Goal: Task Accomplishment & Management: Manage account settings

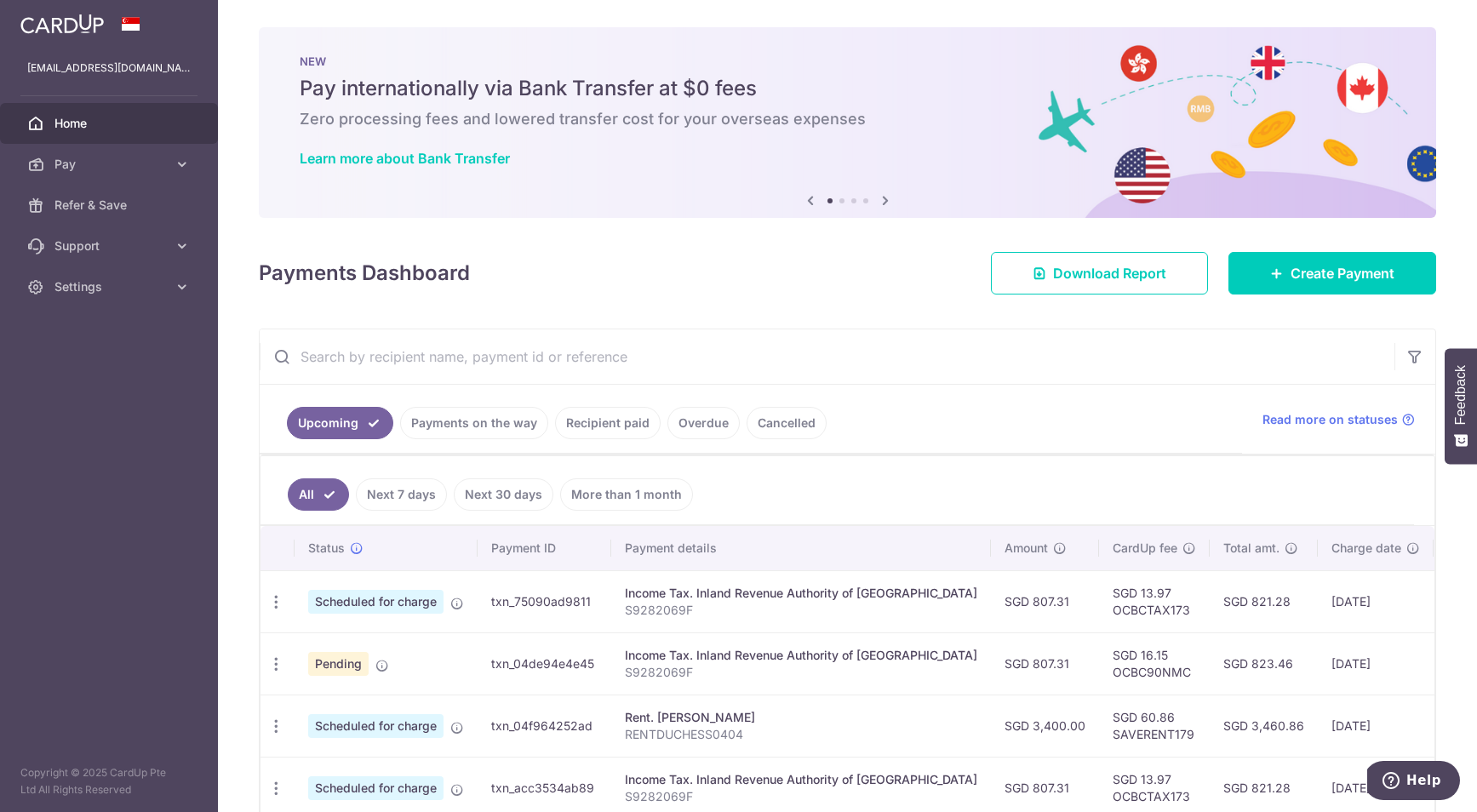
click at [779, 506] on ul "All Next 7 days Next 30 days More than 1 month" at bounding box center [837, 491] width 1153 height 69
click at [852, 469] on ul "All Next 7 days Next 30 days More than 1 month" at bounding box center [837, 491] width 1153 height 69
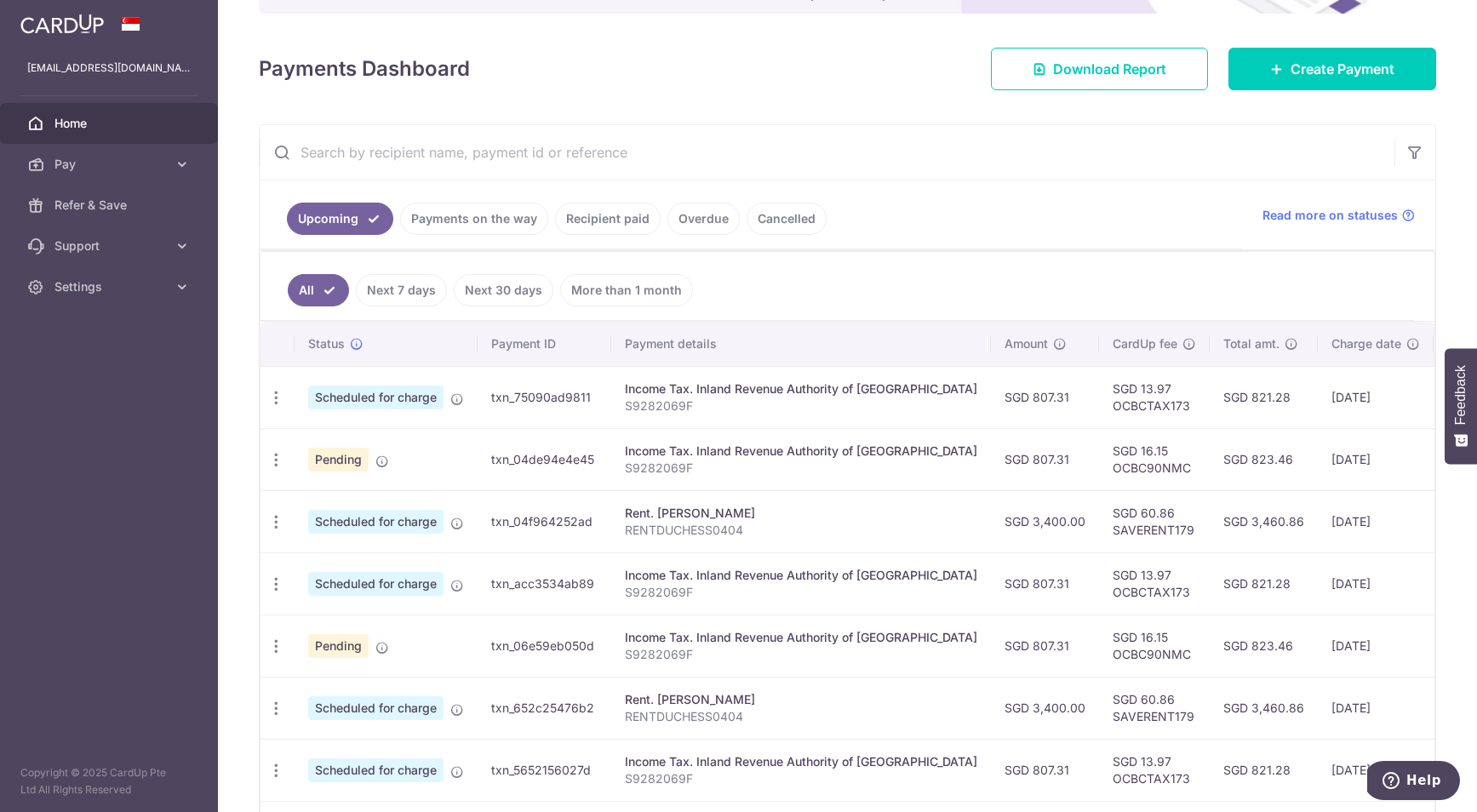
scroll to position [238, 0]
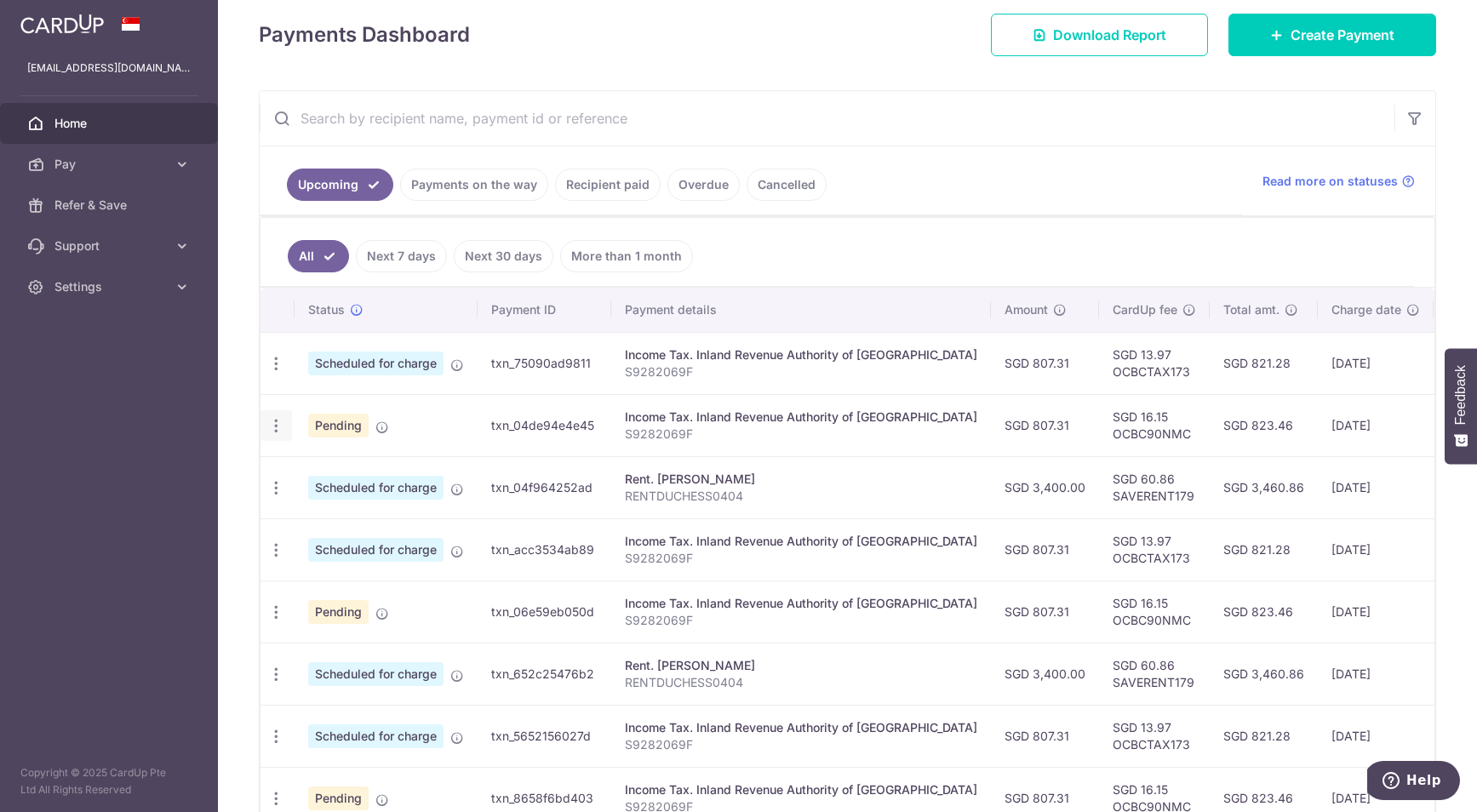
click at [272, 428] on icon "button" at bounding box center [276, 427] width 18 height 18
click at [287, 519] on icon at bounding box center [286, 514] width 20 height 20
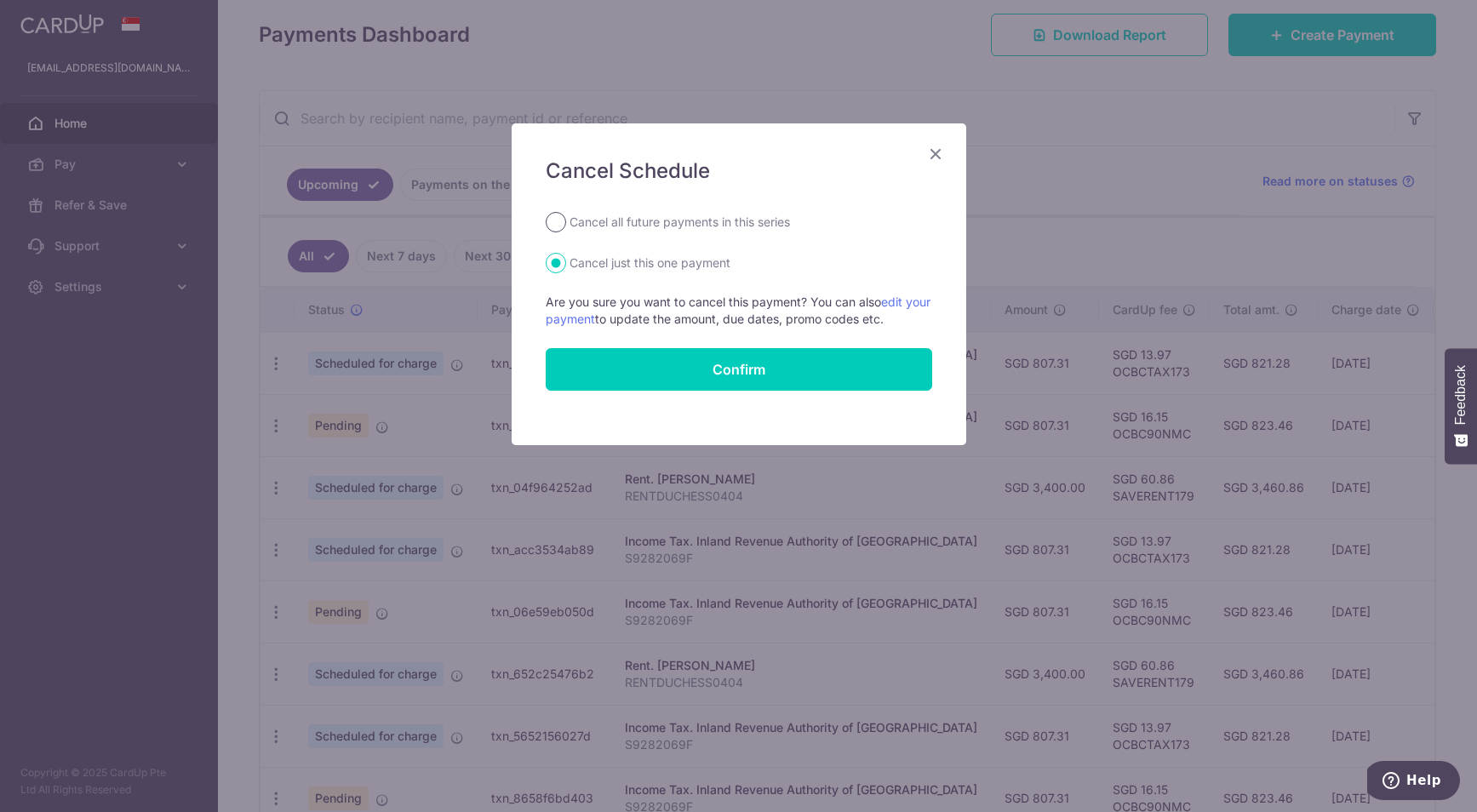
click at [554, 226] on input "Cancel all future payments in this series" at bounding box center [556, 222] width 20 height 20
radio input "true"
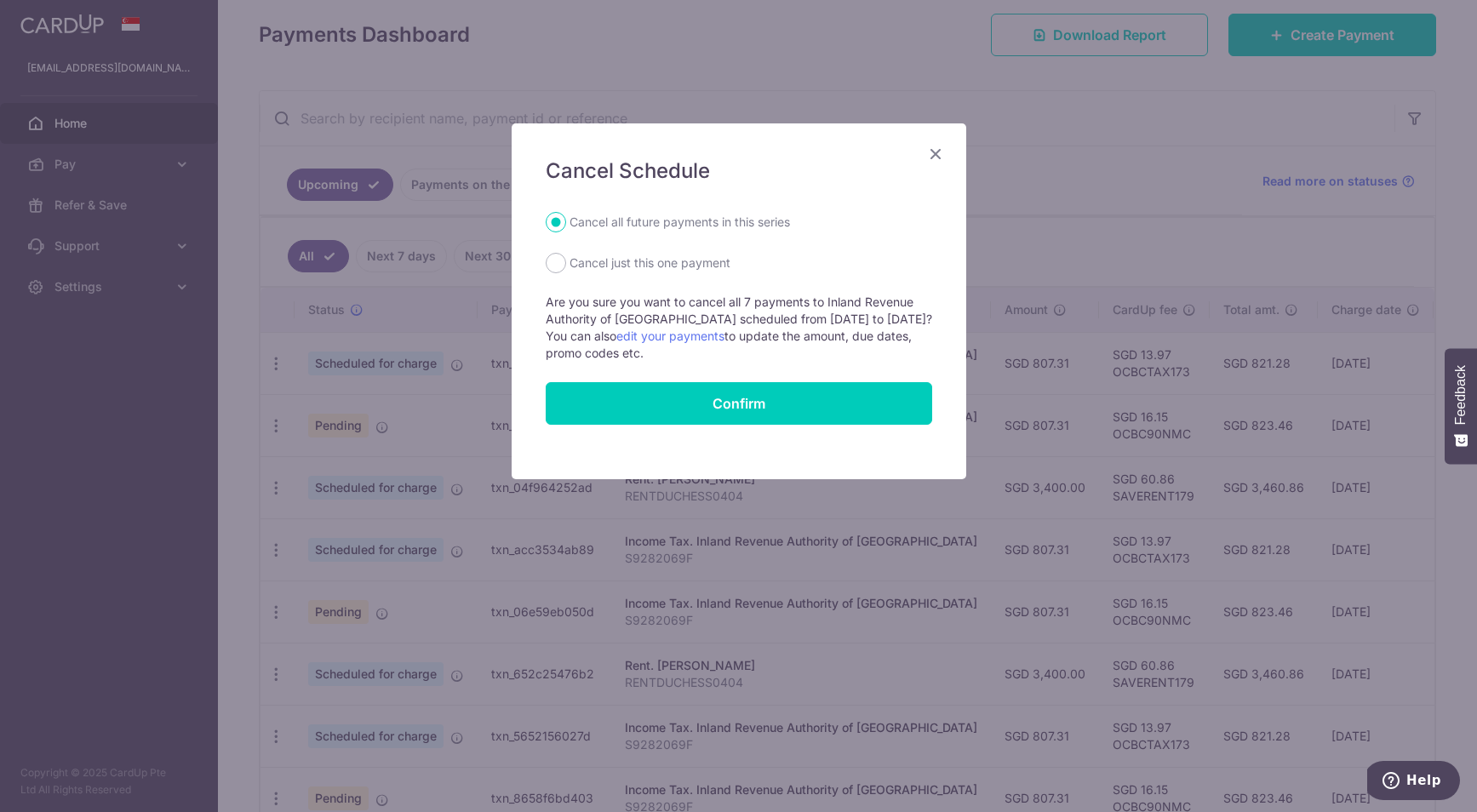
click at [935, 153] on icon "Close" at bounding box center [935, 153] width 20 height 21
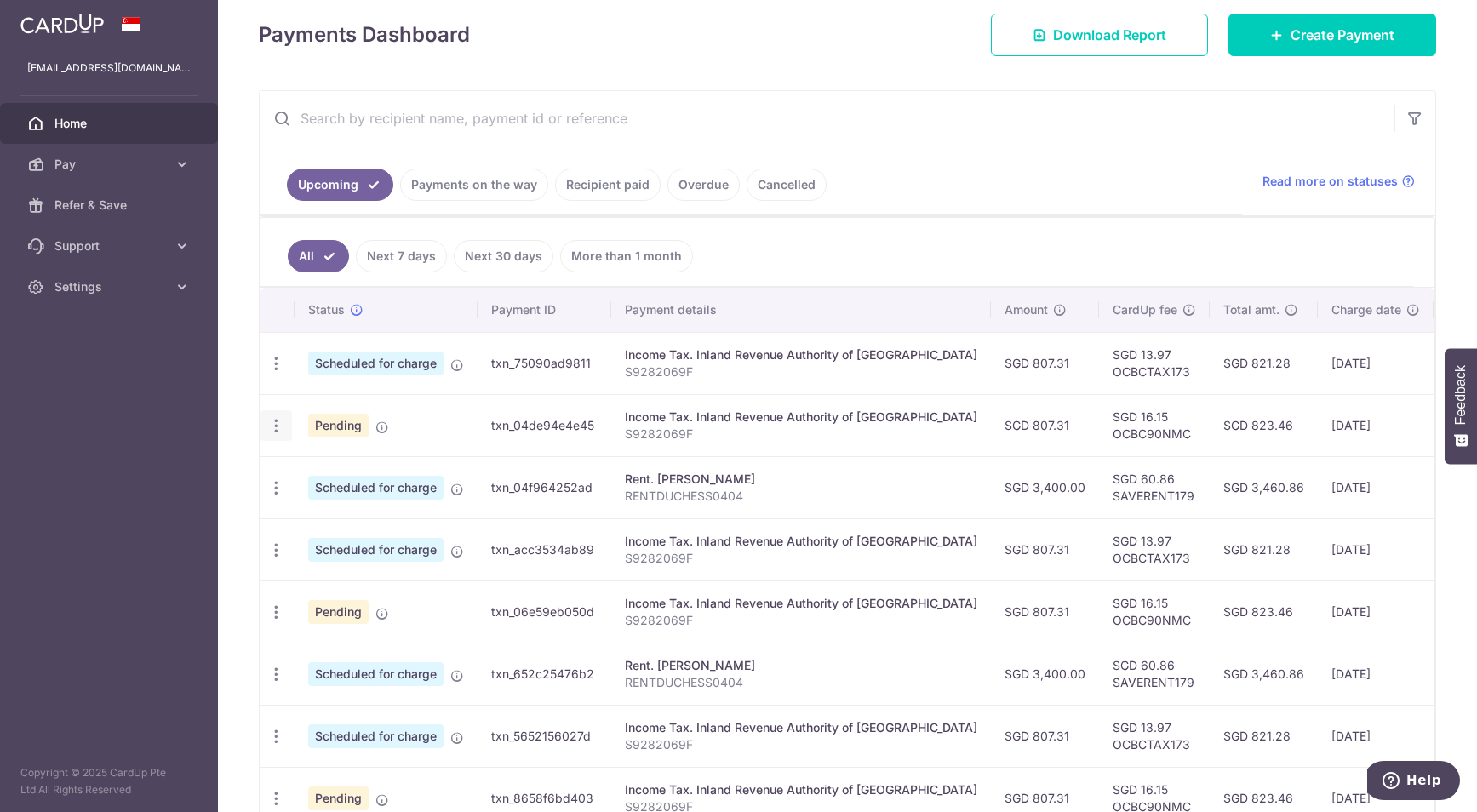
click at [282, 421] on icon "button" at bounding box center [276, 427] width 18 height 18
click at [288, 519] on icon at bounding box center [286, 514] width 20 height 20
radio input "true"
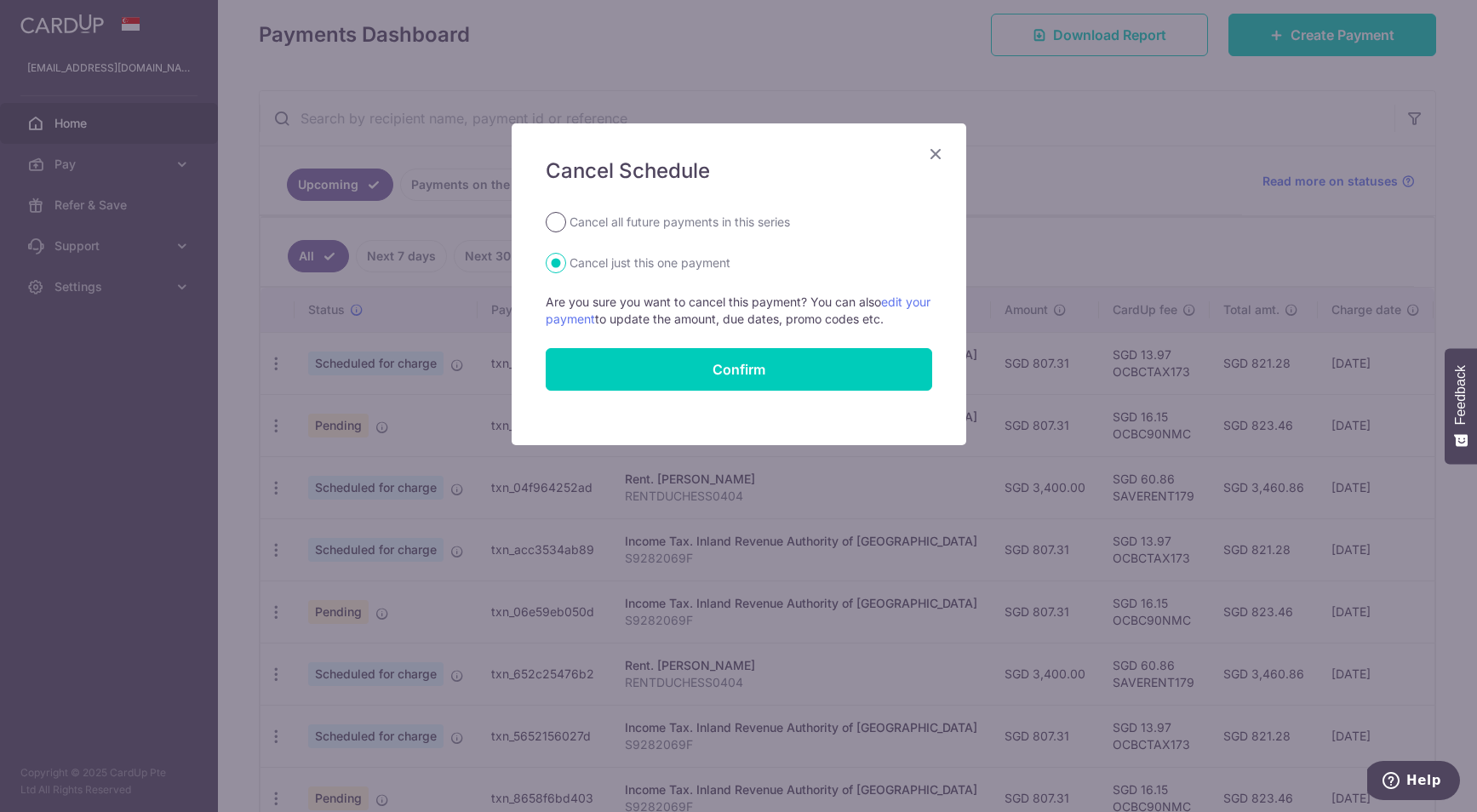
click at [557, 224] on input "Cancel all future payments in this series" at bounding box center [556, 222] width 20 height 20
radio input "true"
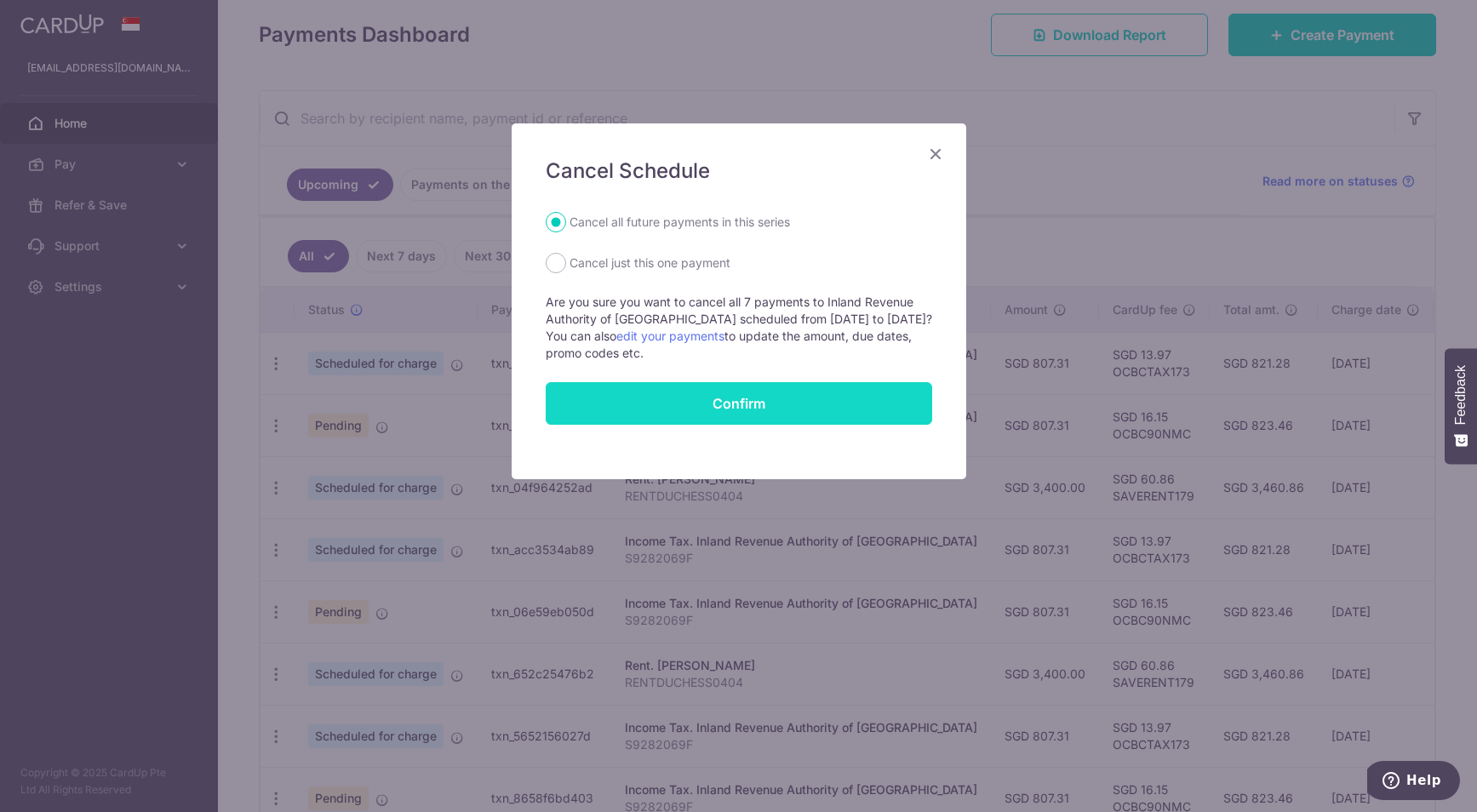
click at [706, 410] on button "Confirm" at bounding box center [739, 403] width 387 height 43
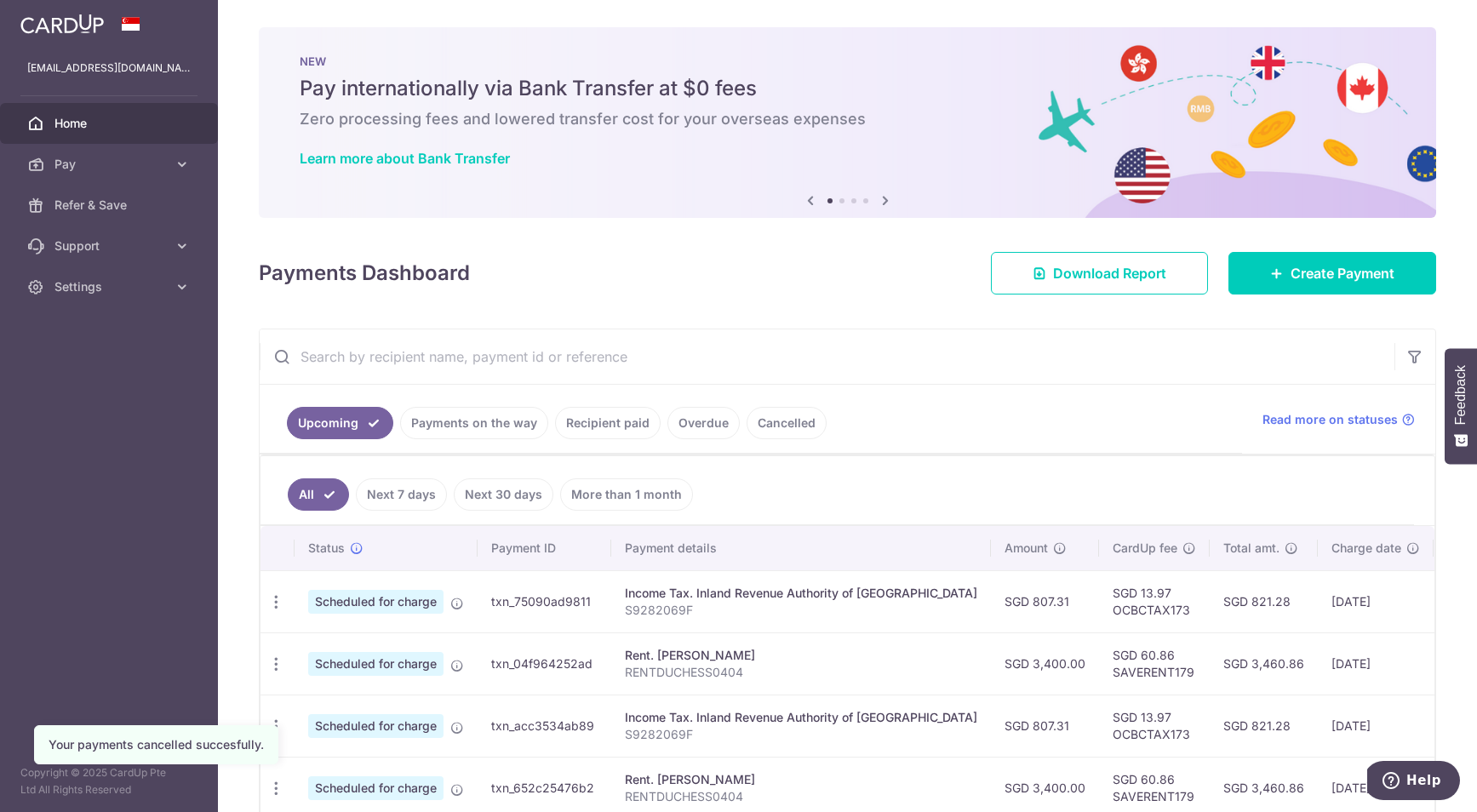
click at [242, 447] on div "× Pause Schedule Pause all future payments in this series Pause just this one p…" at bounding box center [847, 406] width 1259 height 812
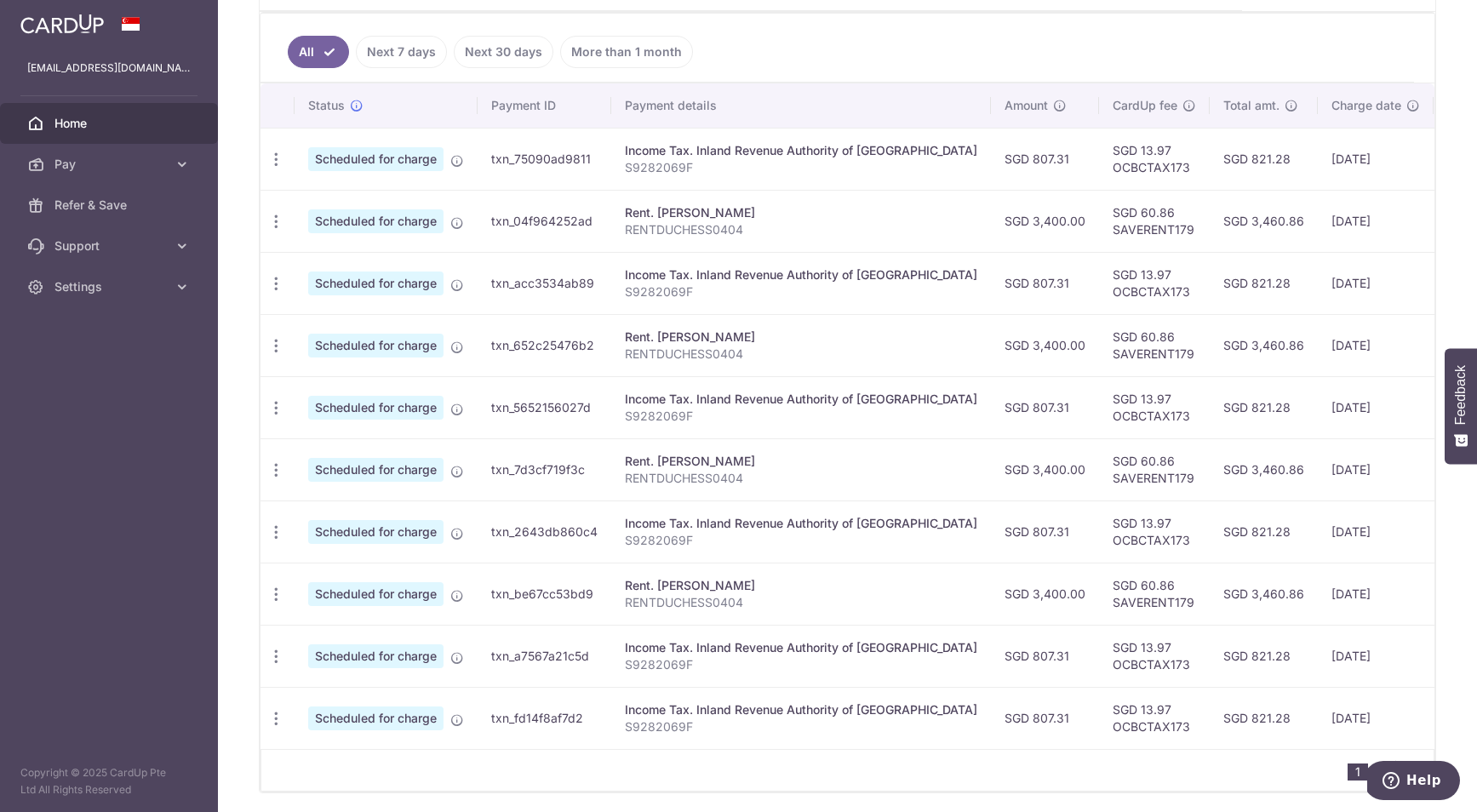
scroll to position [509, 0]
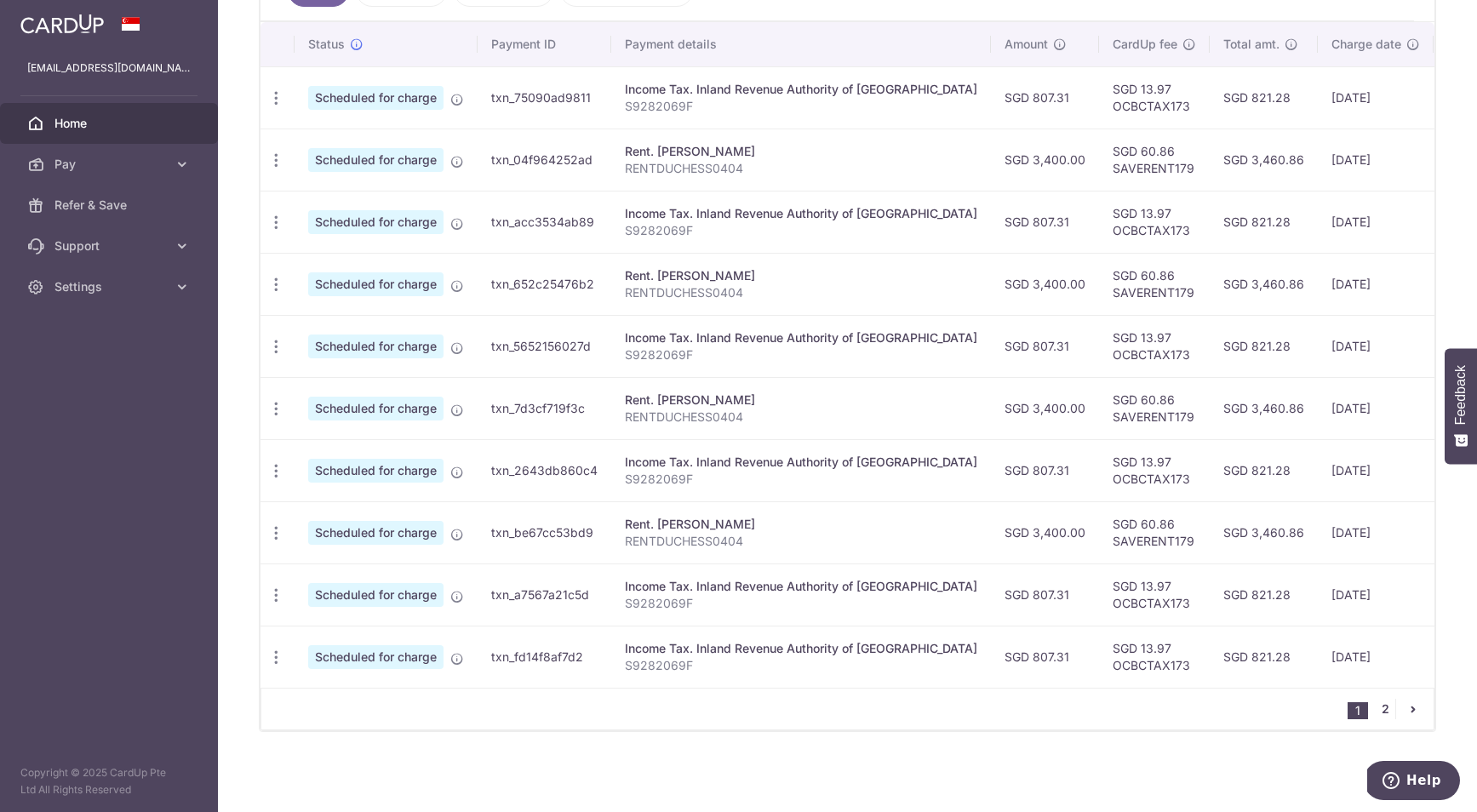
click at [1381, 708] on link "2" at bounding box center [1385, 709] width 20 height 20
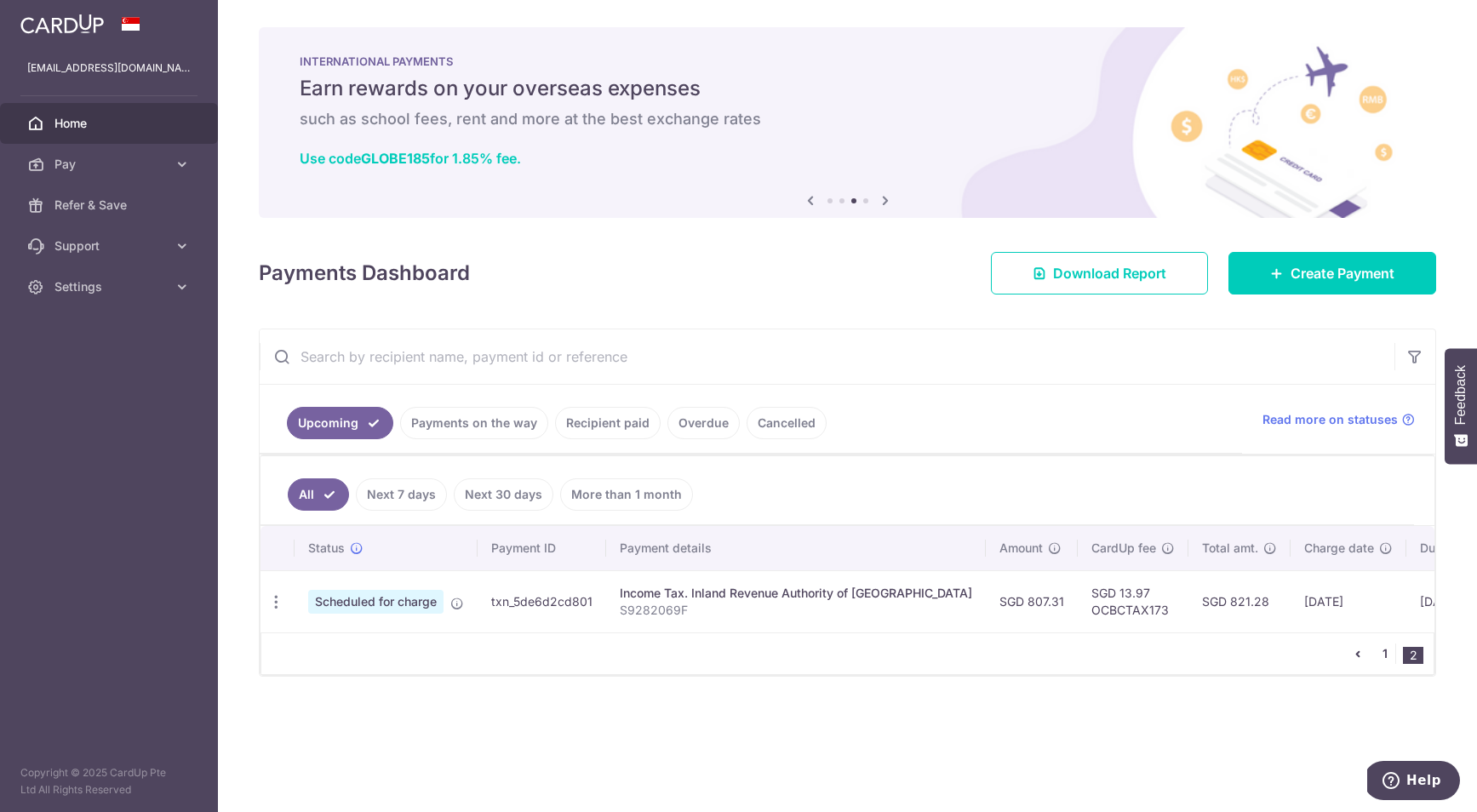
click at [1385, 658] on link "1" at bounding box center [1385, 653] width 20 height 20
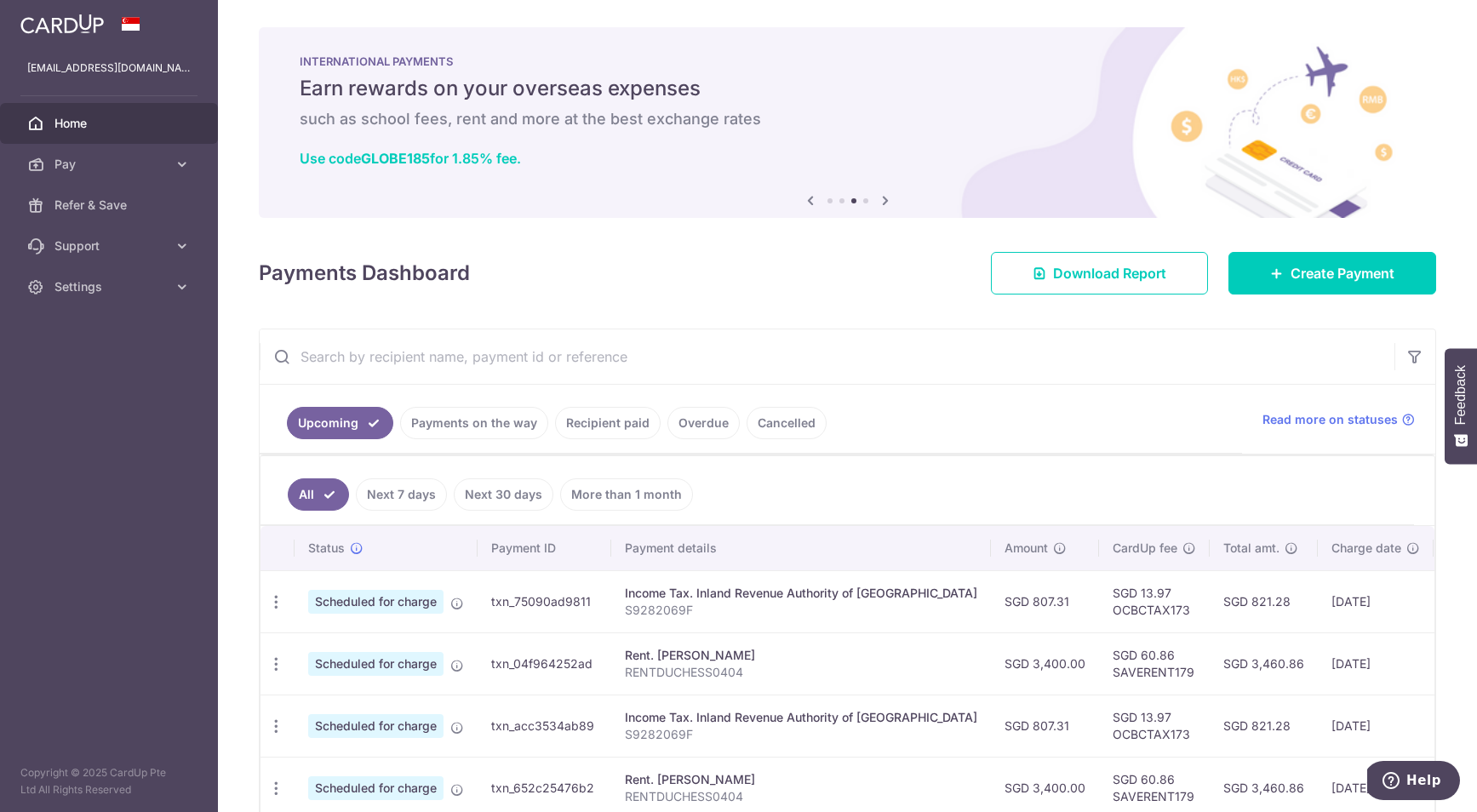
click at [1202, 487] on ul "All Next 7 days Next 30 days More than 1 month" at bounding box center [837, 491] width 1153 height 69
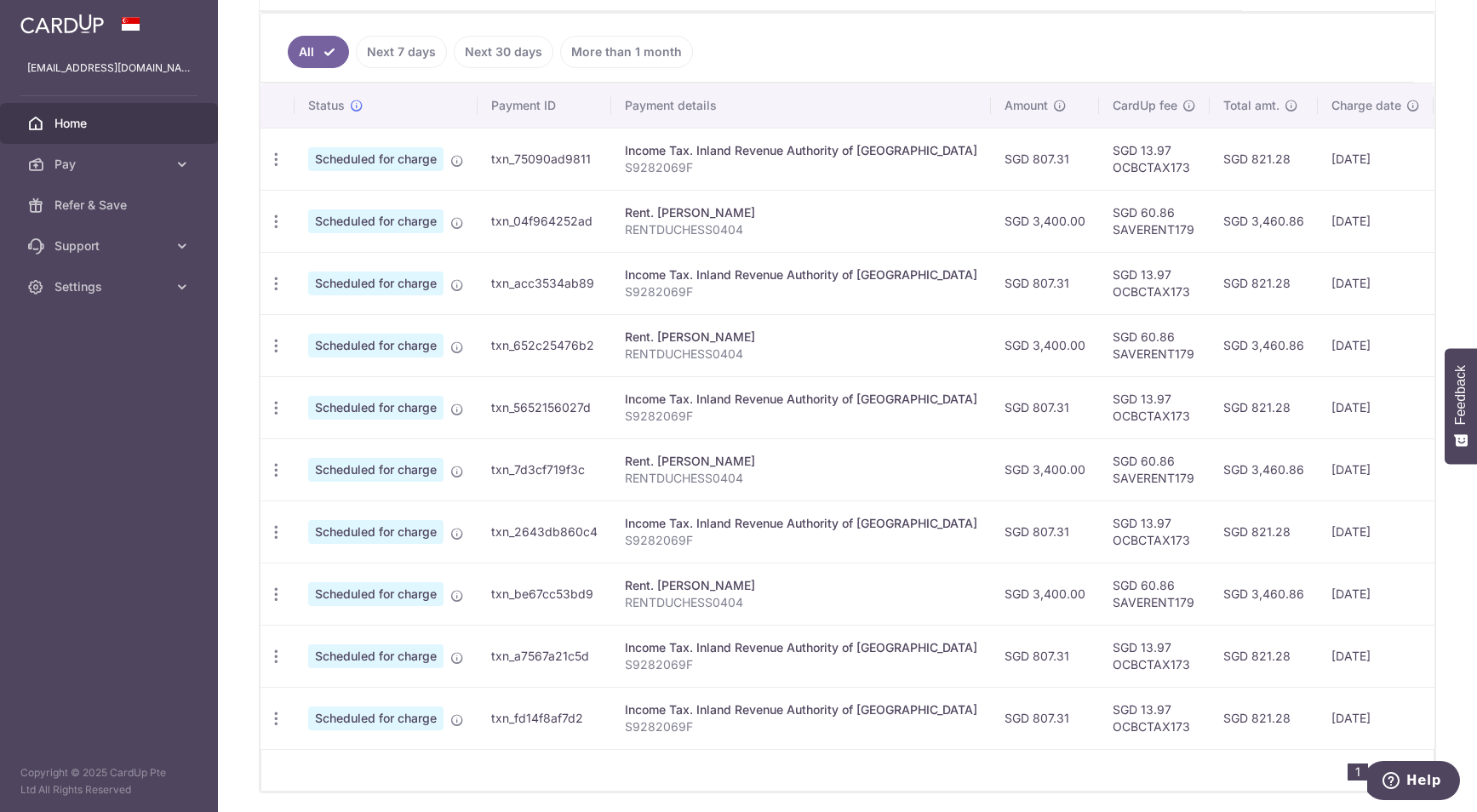
scroll to position [408, 0]
